Goal: Task Accomplishment & Management: Manage account settings

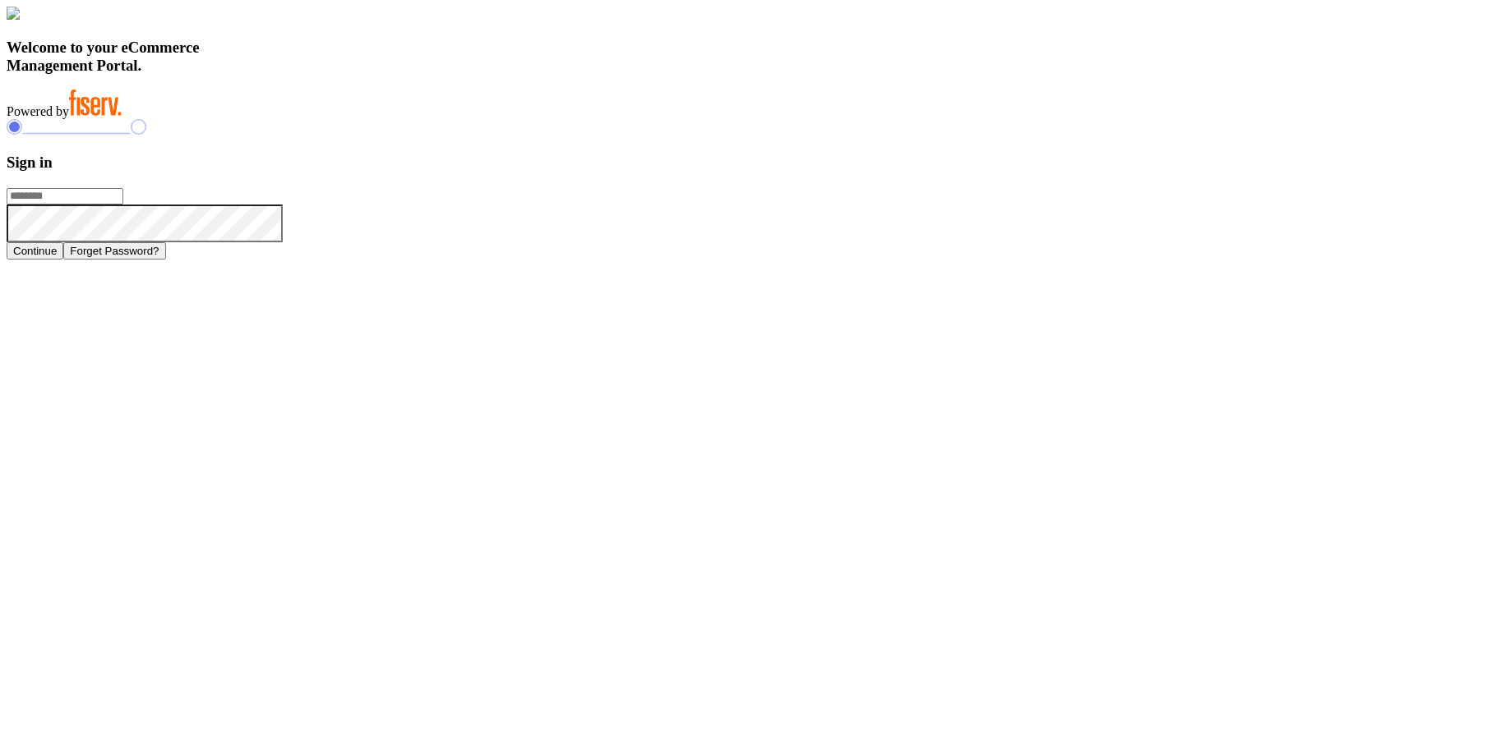
click at [123, 205] on input "text" at bounding box center [65, 196] width 117 height 16
type input "**********"
click at [63, 260] on button "Continue" at bounding box center [35, 250] width 57 height 17
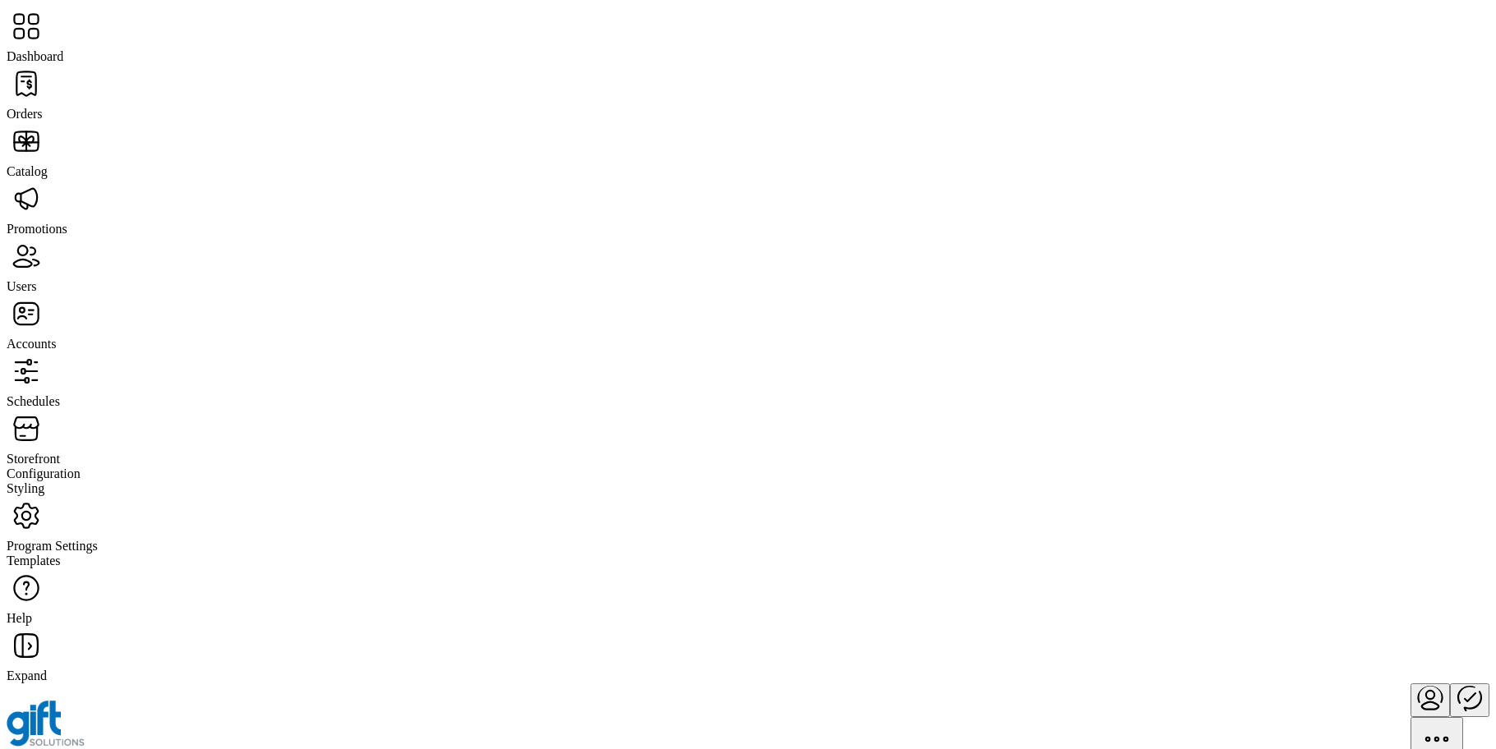
click at [60, 452] on span "Storefront" at bounding box center [33, 459] width 53 height 14
click at [44, 482] on span "Styling" at bounding box center [26, 489] width 38 height 14
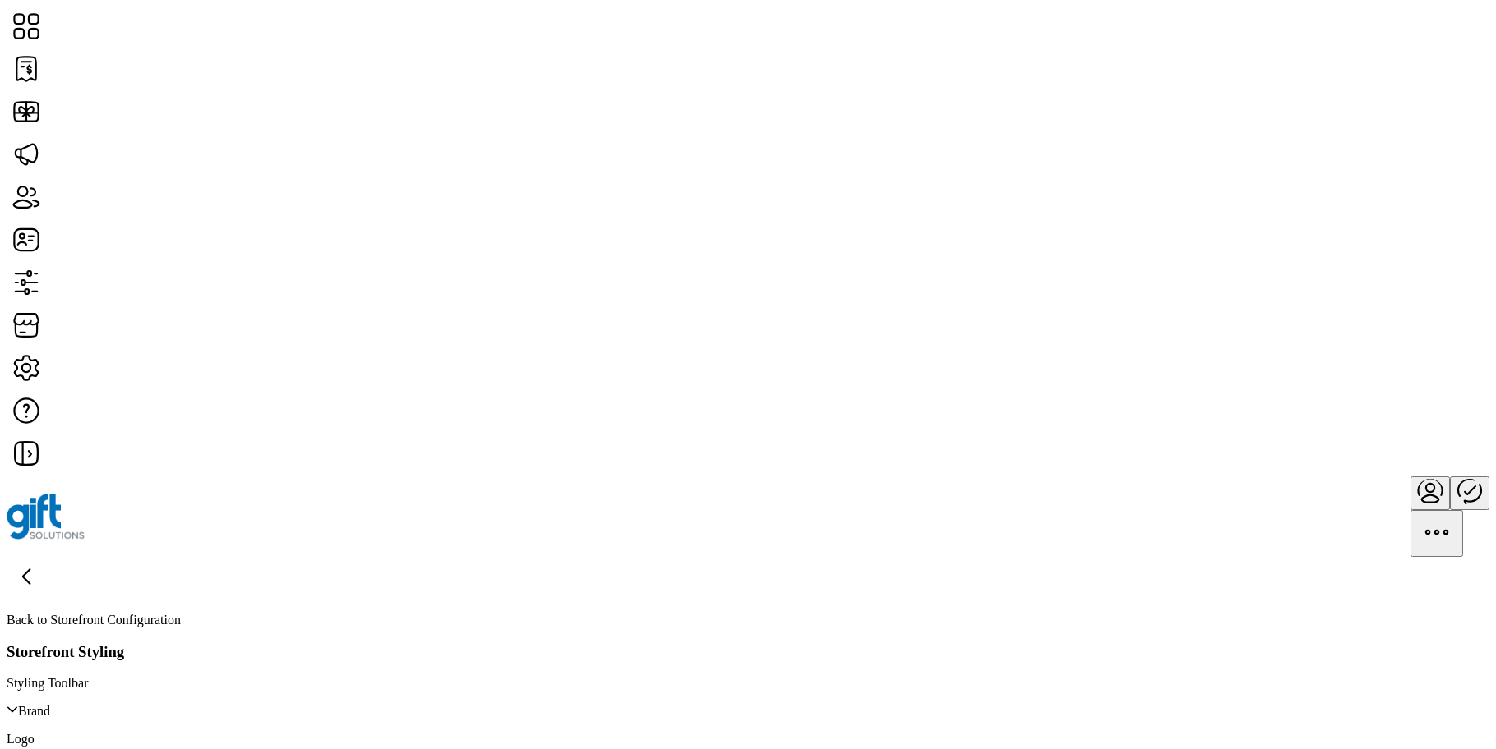
scroll to position [286, 0]
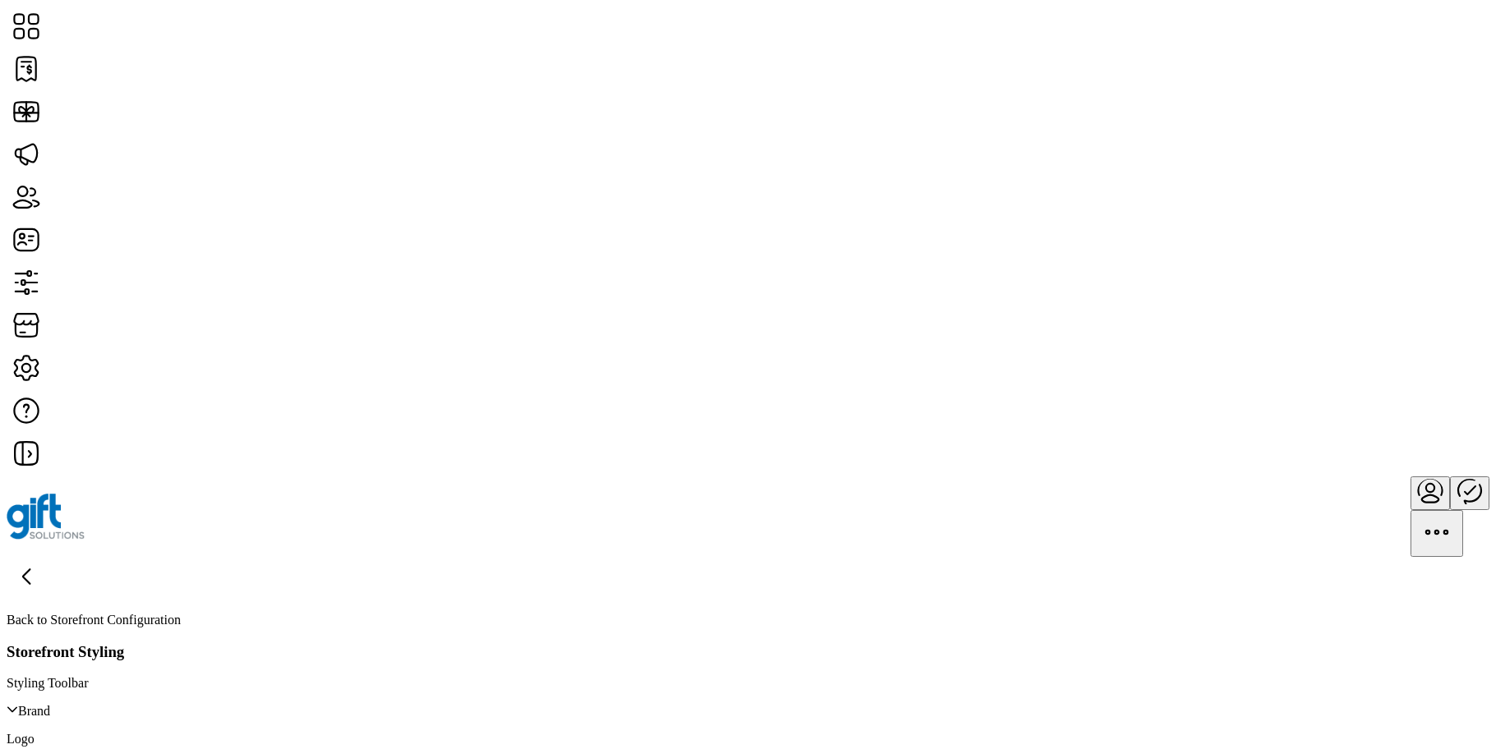
type input "*"
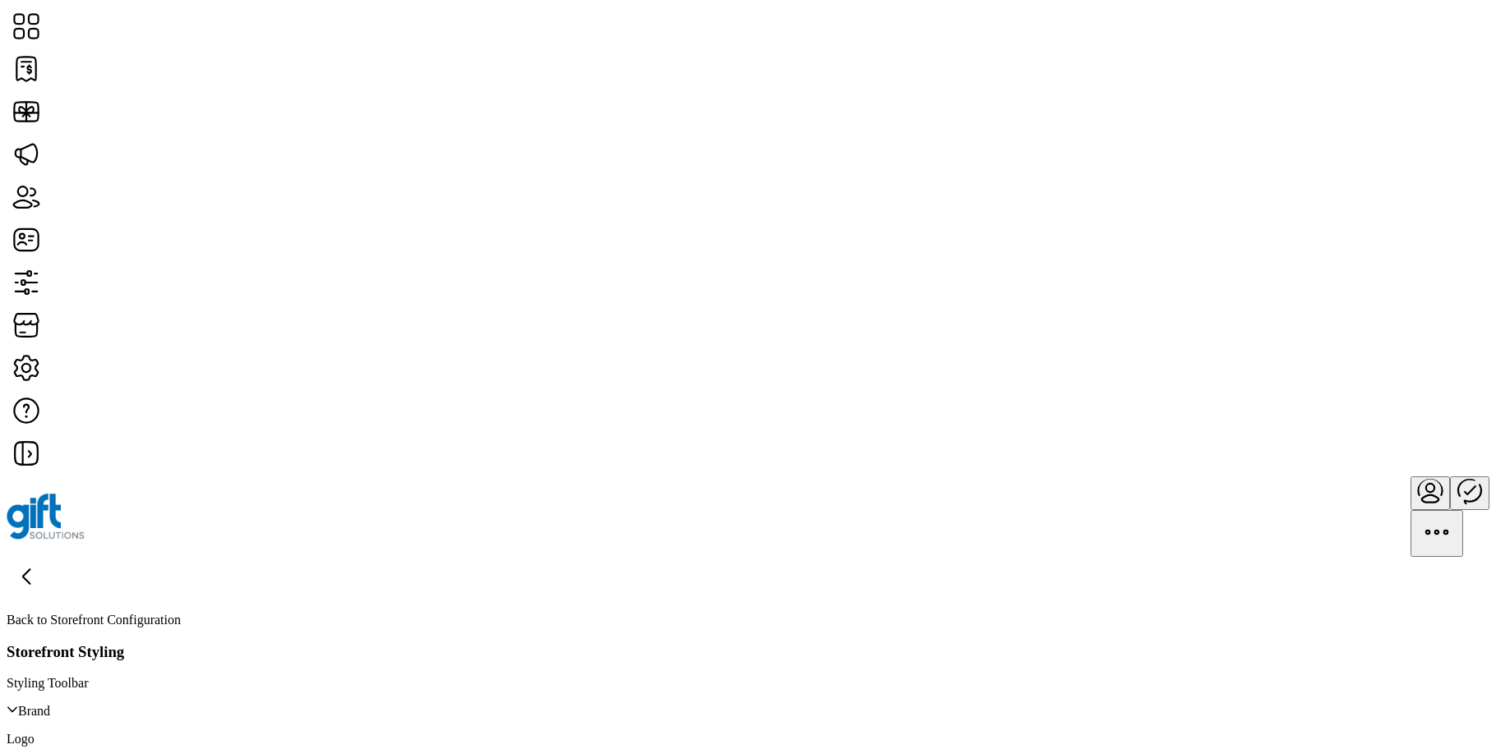
type input "*"
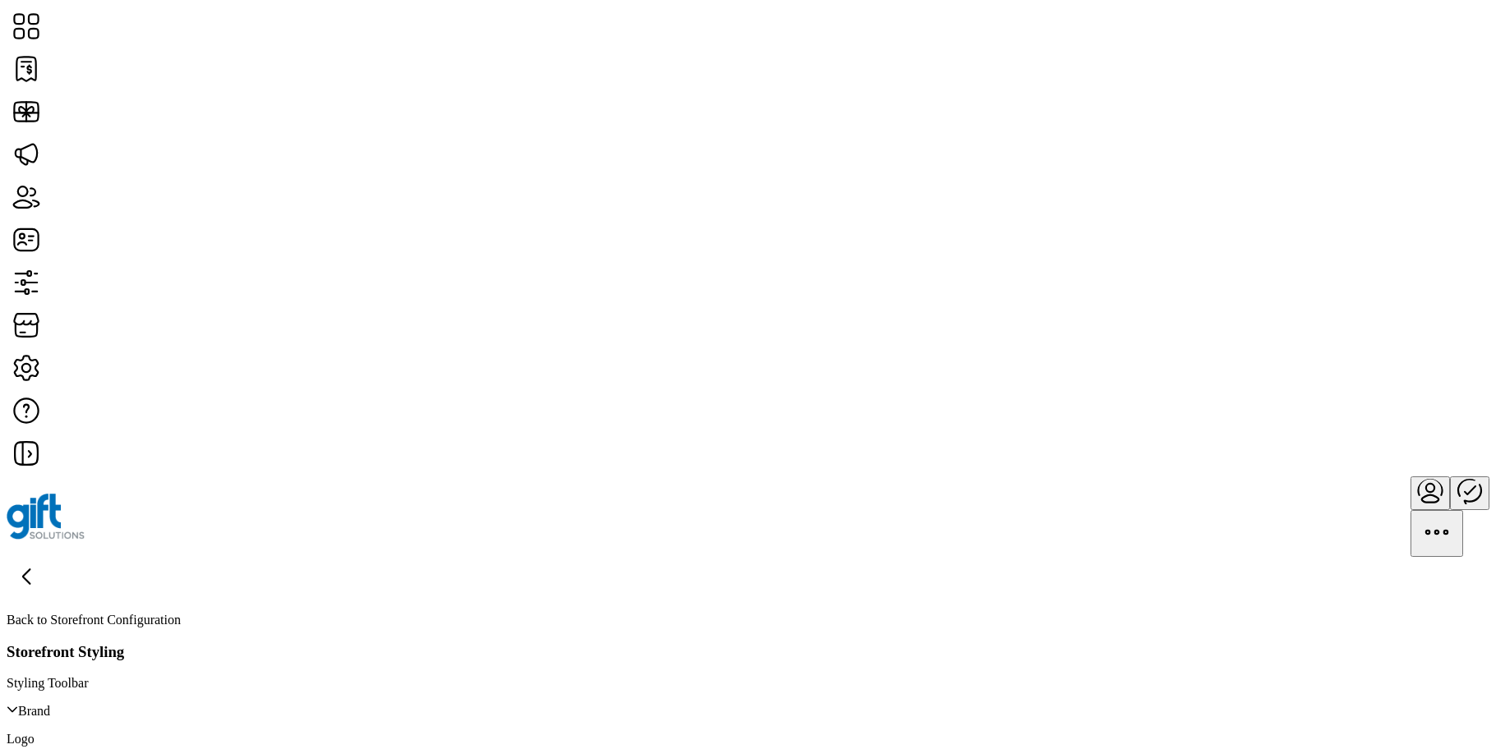
type input "*"
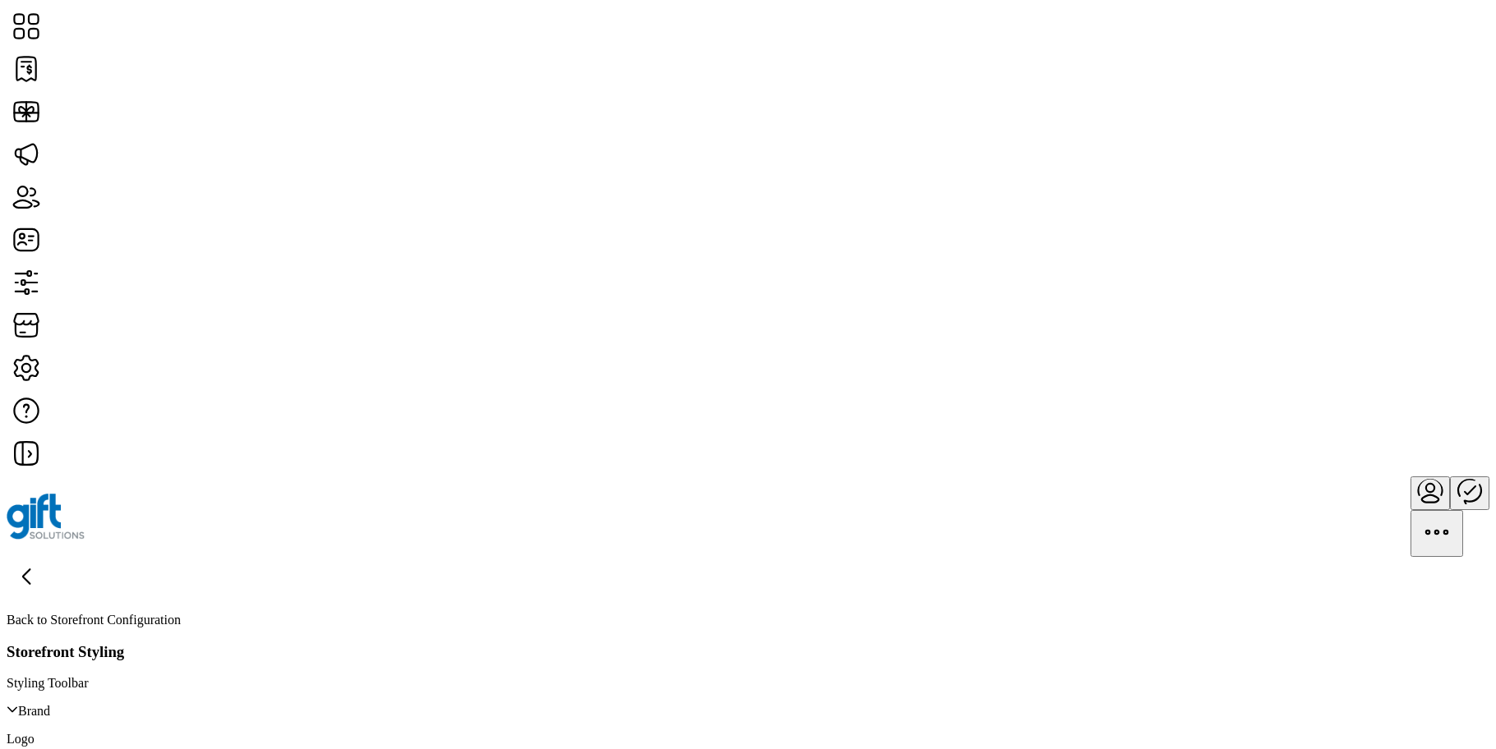
scroll to position [1030, 0]
